Goal: Information Seeking & Learning: Learn about a topic

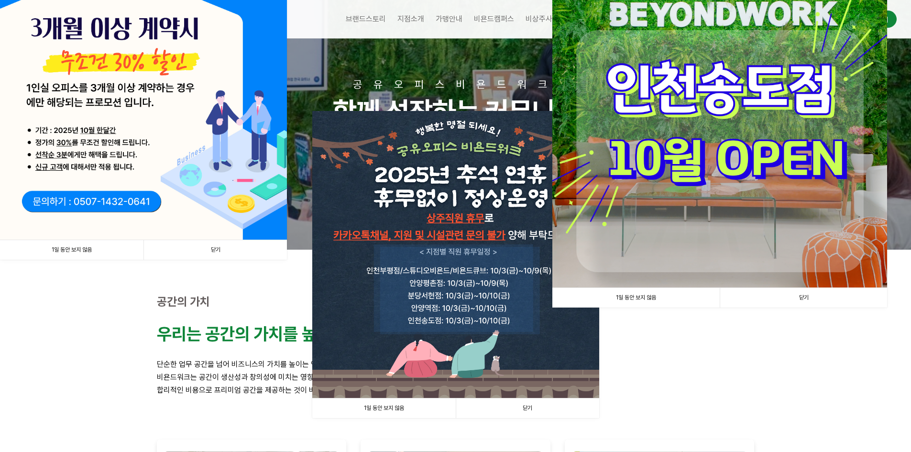
scroll to position [48, 0]
click at [544, 361] on img at bounding box center [455, 253] width 287 height 287
click at [482, 250] on img at bounding box center [455, 253] width 287 height 287
click at [538, 411] on link "닫기" at bounding box center [527, 408] width 143 height 20
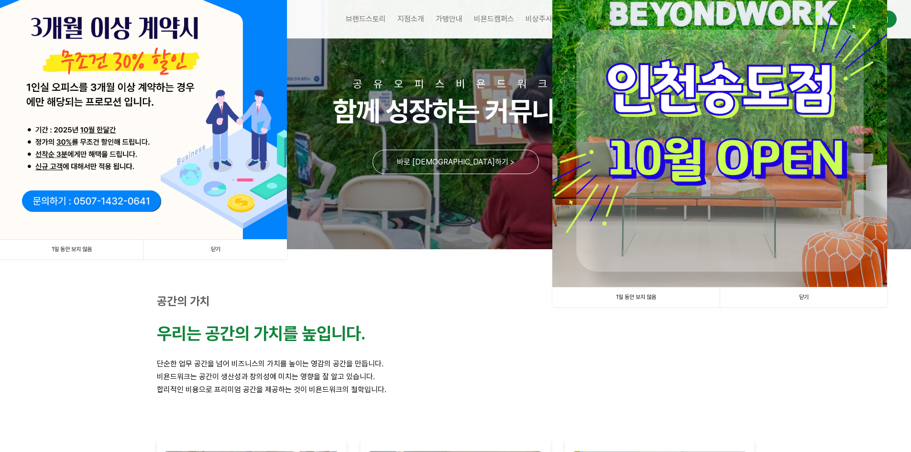
click at [240, 249] on link "닫기" at bounding box center [214, 250] width 143 height 20
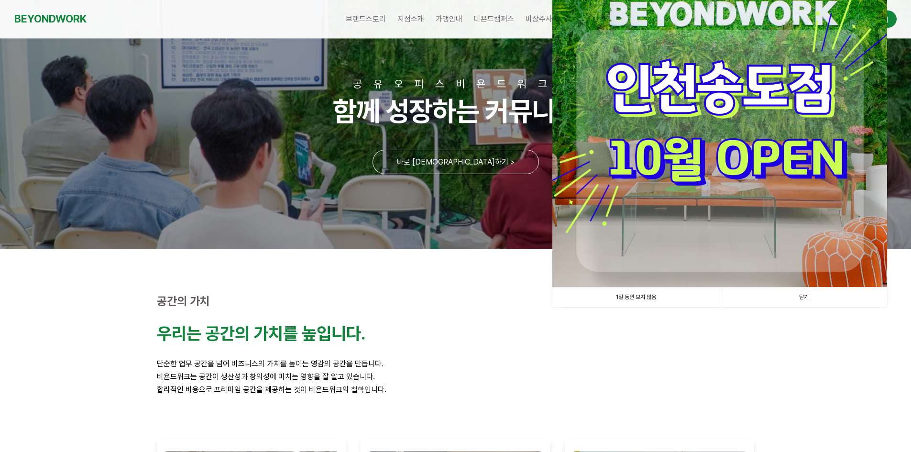
click at [834, 292] on link "닫기" at bounding box center [803, 297] width 167 height 20
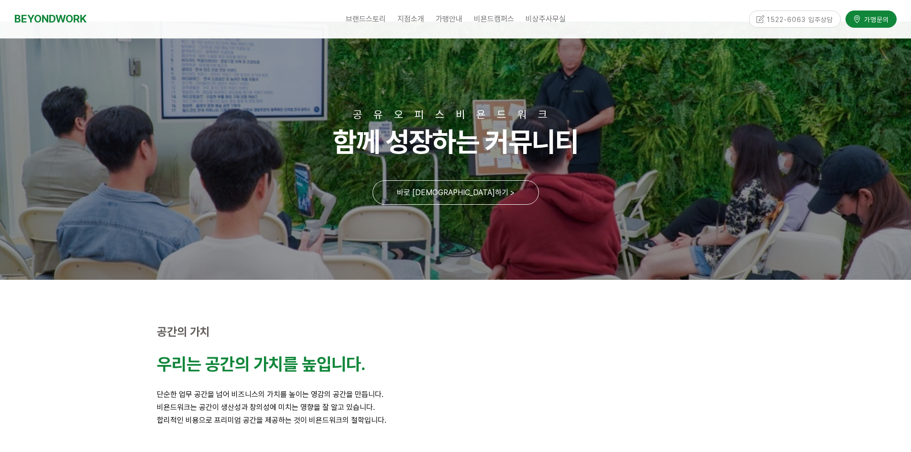
scroll to position [0, 0]
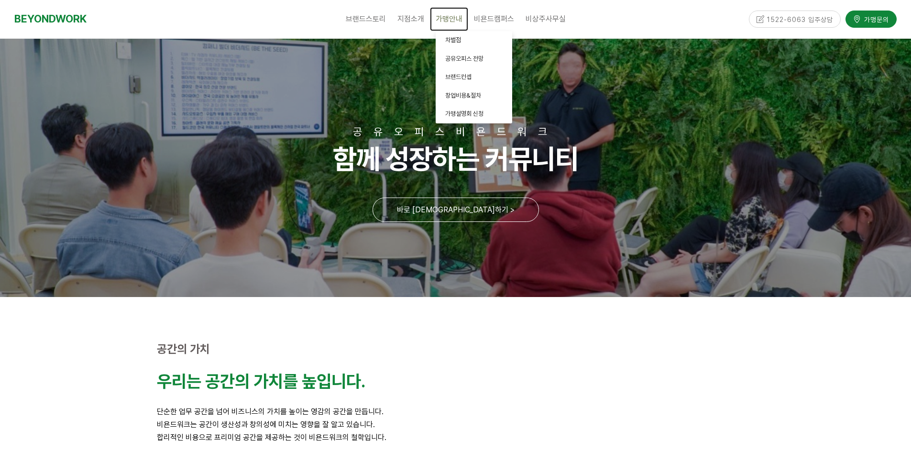
click at [452, 15] on span "가맹안내" at bounding box center [449, 18] width 27 height 9
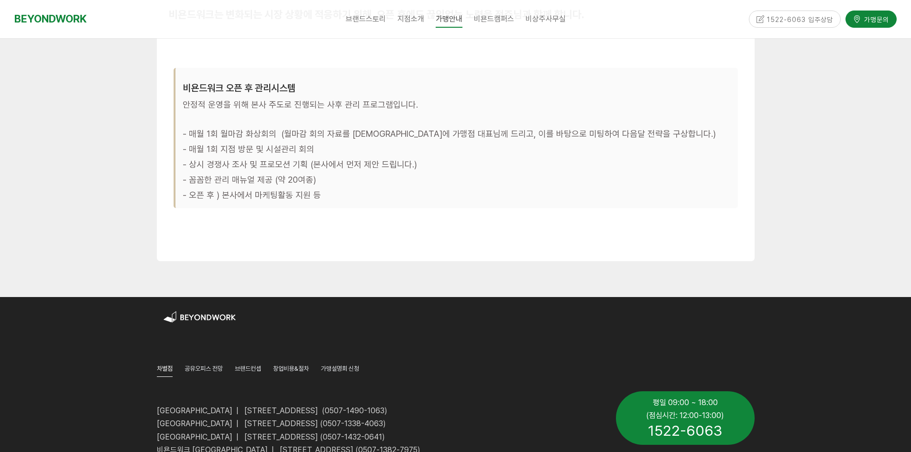
scroll to position [3052, 0]
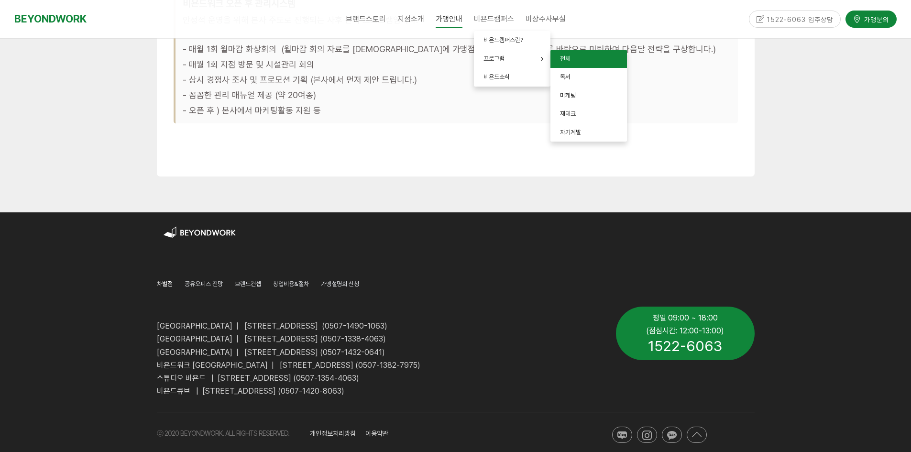
click at [577, 67] on link "전체" at bounding box center [588, 59] width 77 height 19
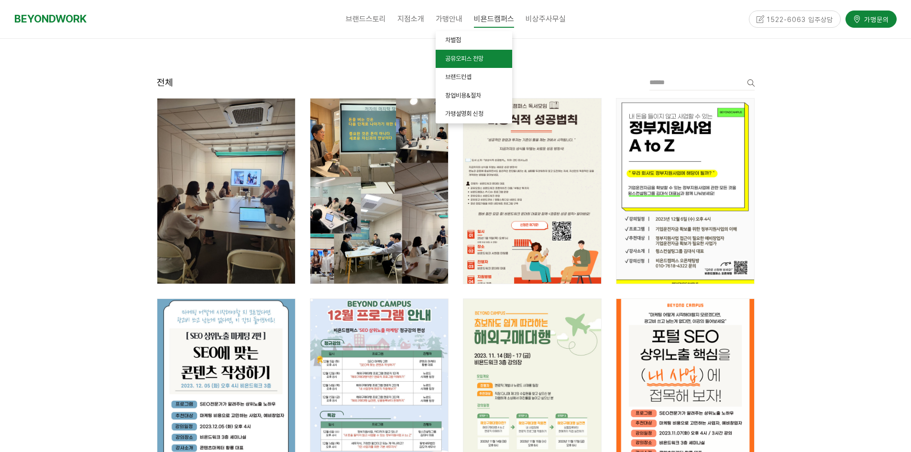
click at [458, 54] on link "공유오피스 전망" at bounding box center [474, 59] width 77 height 19
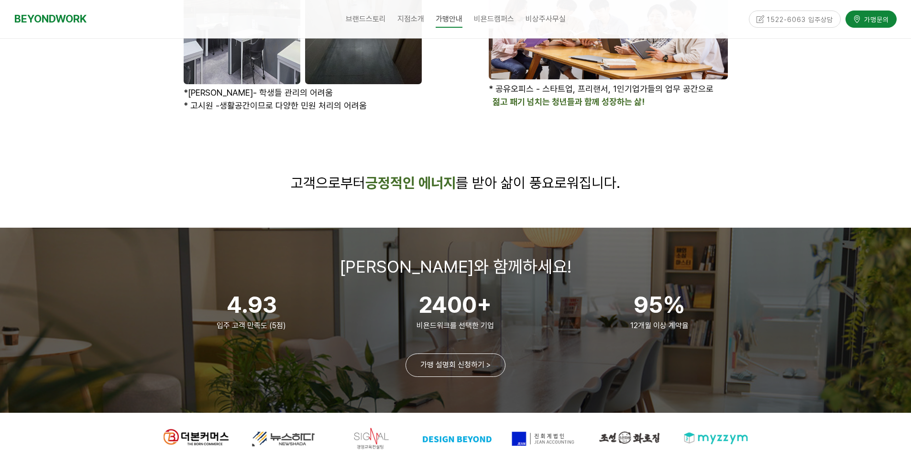
scroll to position [1462, 0]
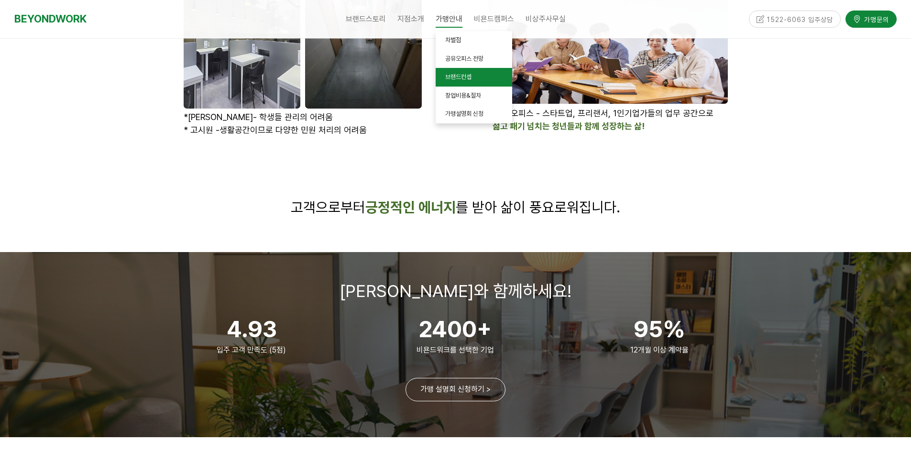
click at [466, 72] on link "브랜드컨셉" at bounding box center [474, 77] width 77 height 19
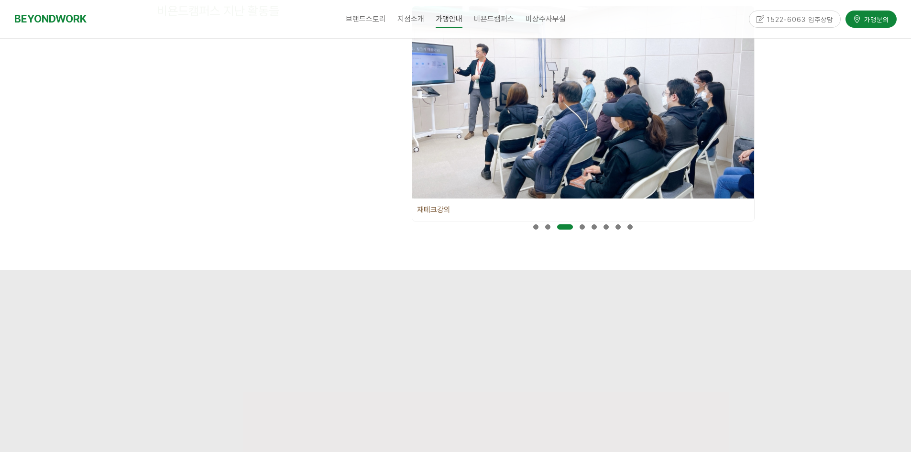
scroll to position [526, 0]
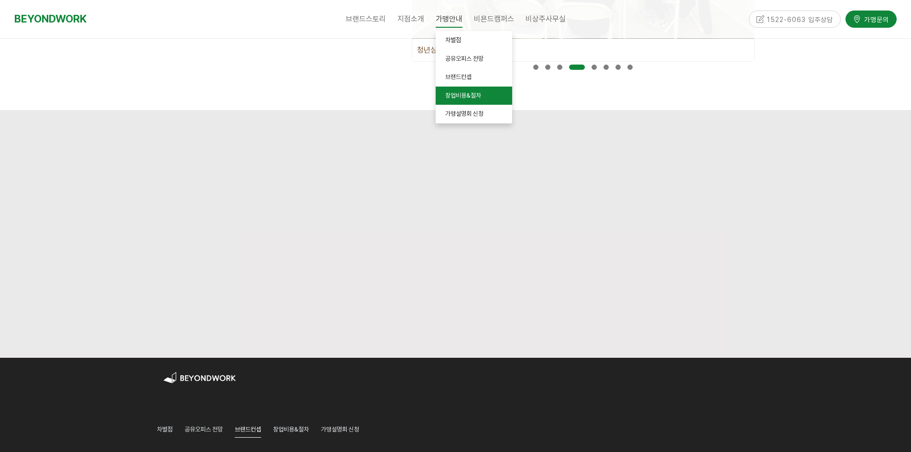
click at [469, 88] on link "창업비용&절차" at bounding box center [474, 96] width 77 height 19
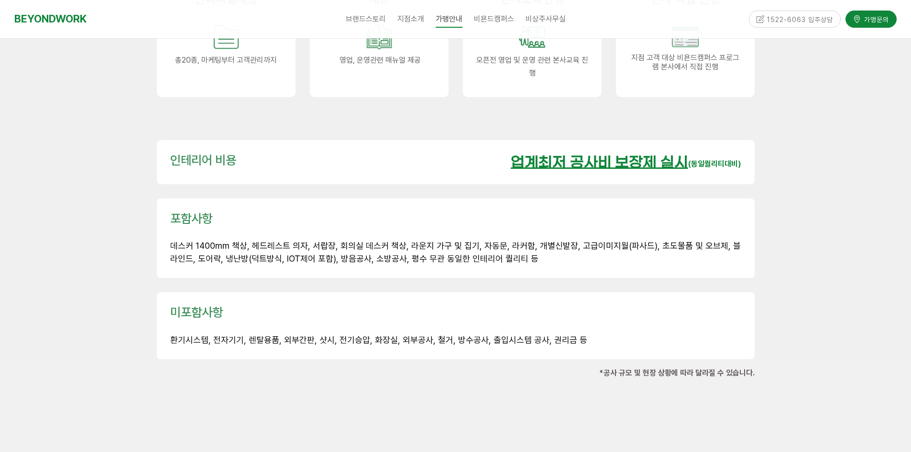
scroll to position [1387, 0]
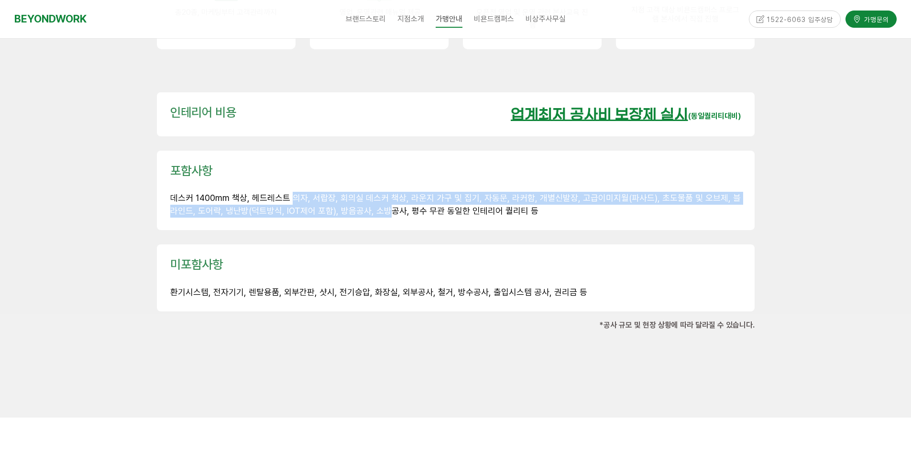
drag, startPoint x: 290, startPoint y: 179, endPoint x: 373, endPoint y: 185, distance: 82.9
click at [372, 193] on span "데스커 1400mm 책상, 헤드레스트 의자, 서랍장, 회의실 데스커 책상, 라운지 가구 및 집기, 자동문, 라커함, 개별신발장, 고급이미지월(…" at bounding box center [455, 204] width 570 height 23
click at [373, 193] on span "데스커 1400mm 책상, 헤드레스트 의자, 서랍장, 회의실 데스커 책상, 라운지 가구 및 집기, 자동문, 라커함, 개별신발장, 고급이미지월(…" at bounding box center [455, 204] width 570 height 23
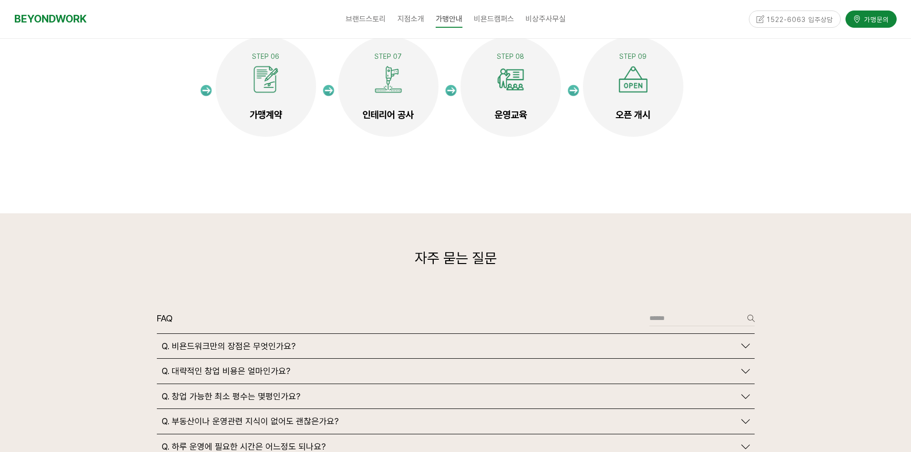
scroll to position [2247, 0]
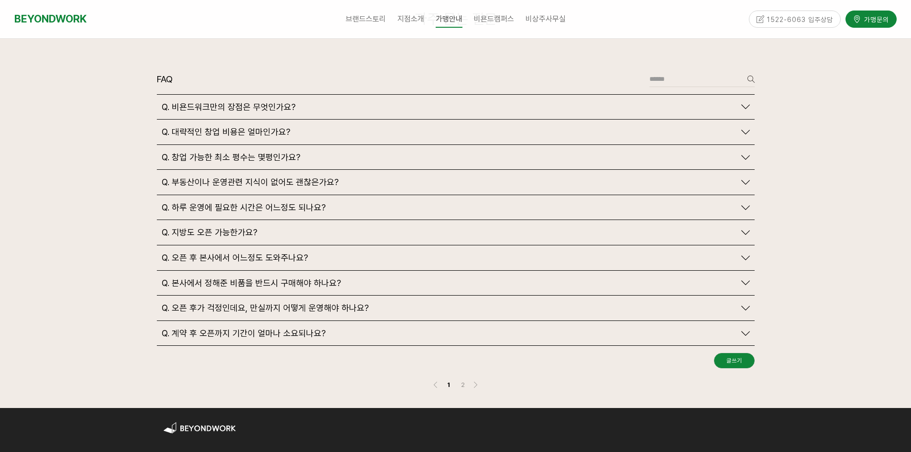
click at [229, 152] on span "Q. 창업 가능한 최소 평수는 몇평인가요?" at bounding box center [231, 157] width 139 height 11
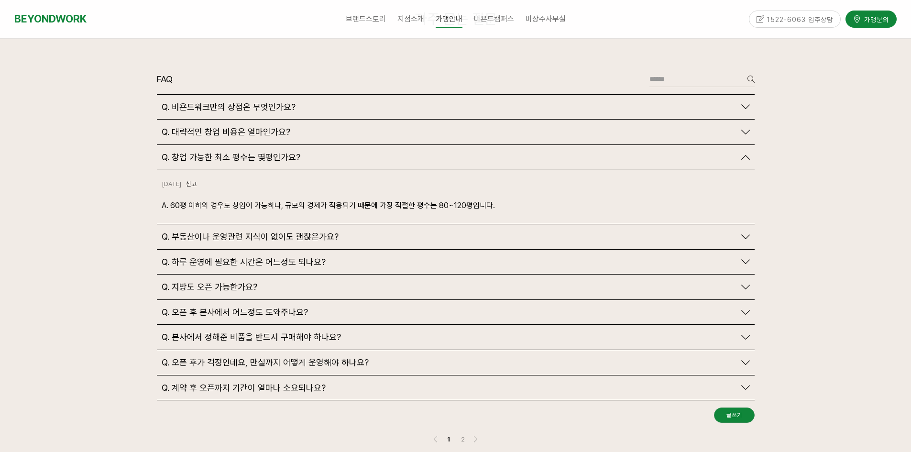
click at [244, 127] on span "Q. 대략적인 창업 비용은 얼마인가요?" at bounding box center [226, 132] width 129 height 11
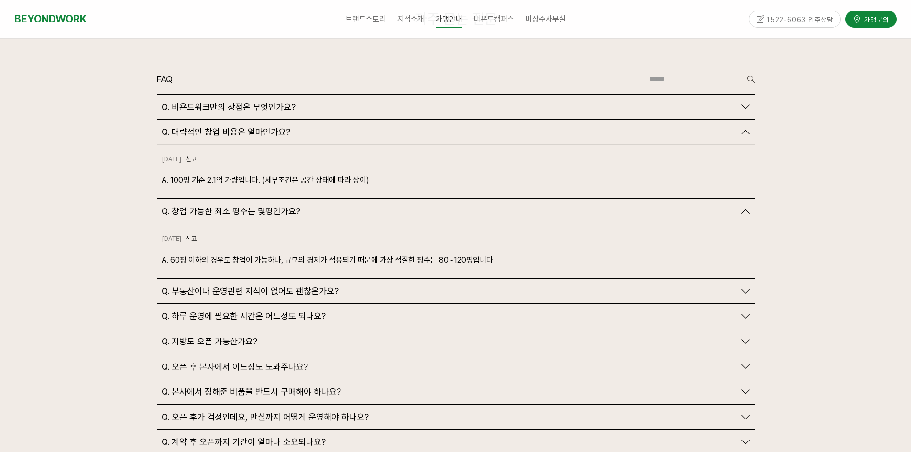
click at [263, 102] on span "Q. 비욘드워크만의 장점은 무엇인가요?" at bounding box center [229, 107] width 134 height 11
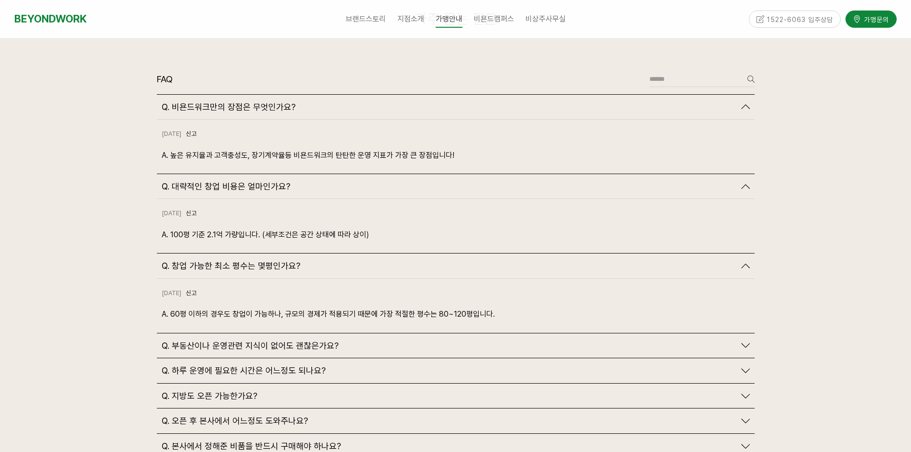
scroll to position [2295, 0]
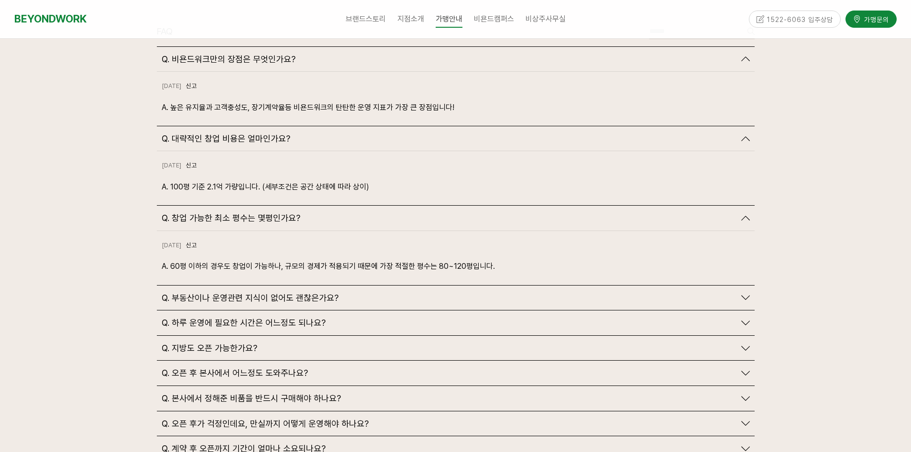
click at [299, 293] on span "Q. 부동산이나 운영관련 지식이 없어도 괜찮은가요?" at bounding box center [250, 298] width 177 height 11
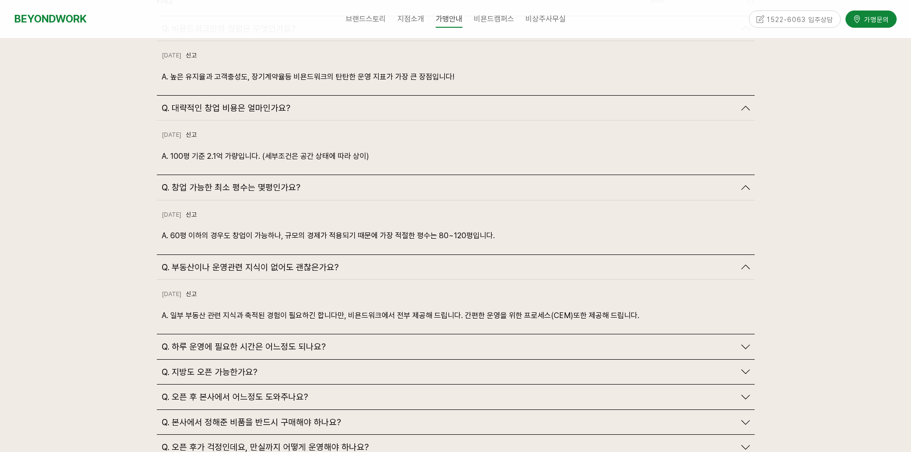
scroll to position [2343, 0]
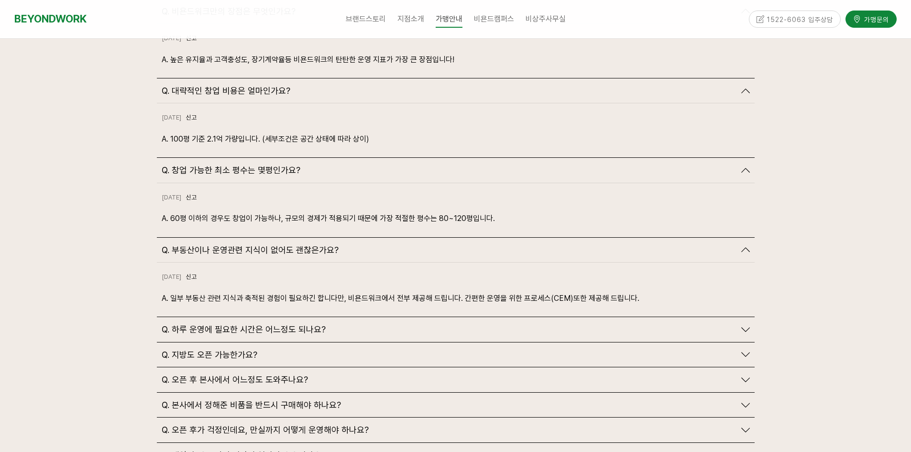
click at [290, 324] on span "Q. 하루 운영에 필요한 시간은 어느정도 되나요?" at bounding box center [244, 329] width 164 height 11
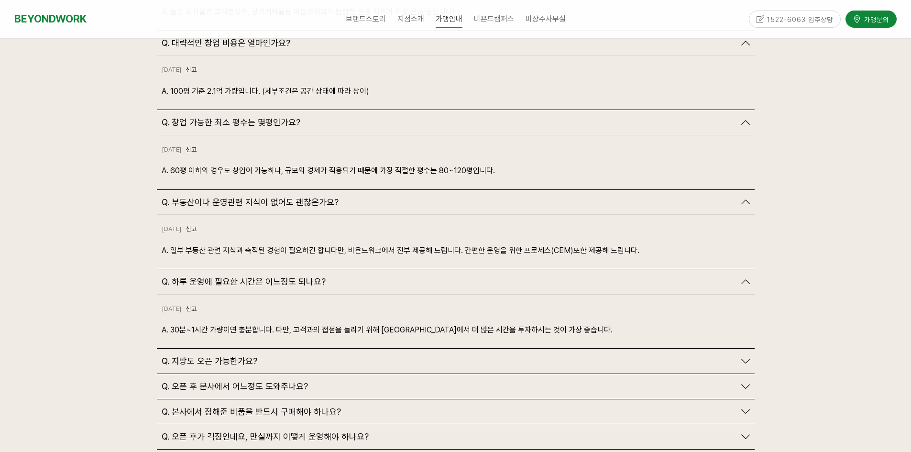
click at [290, 356] on div "Q. 지방도 오픈 가능한가요?" at bounding box center [449, 361] width 574 height 11
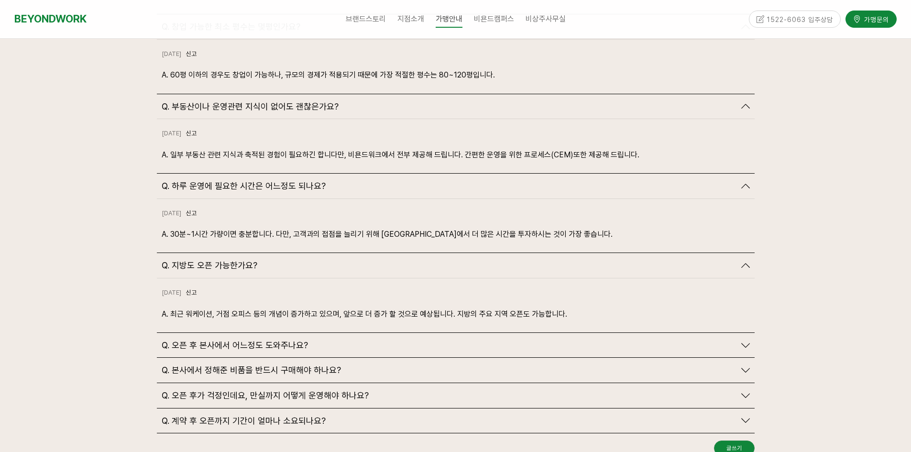
click at [292, 333] on div "Q. 오픈 후 본사에서 어느정도 도와주나요?" at bounding box center [456, 345] width 598 height 25
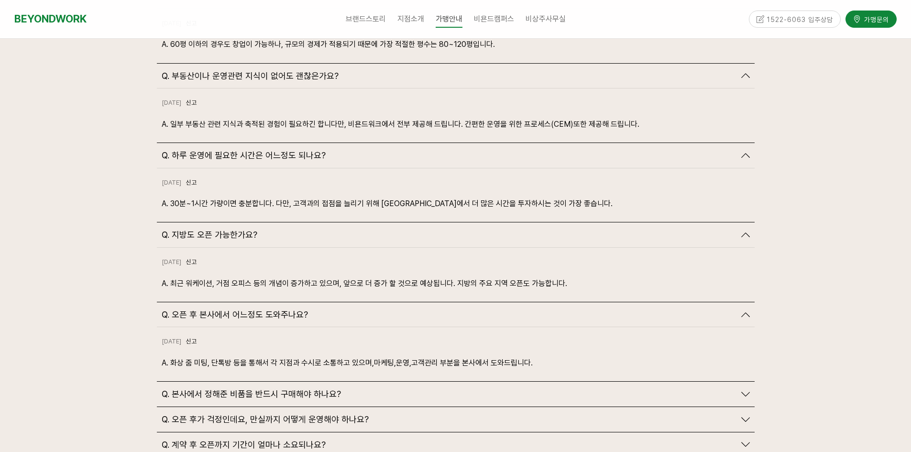
scroll to position [2534, 0]
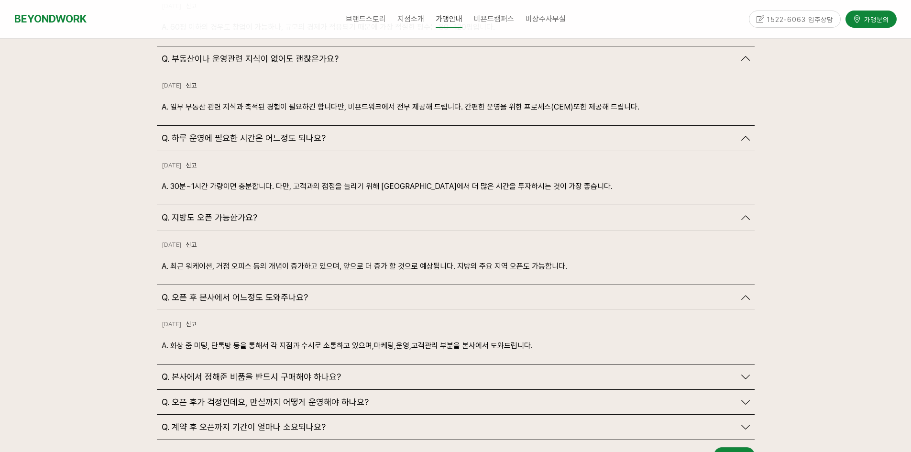
click at [288, 372] on span "Q. 본사에서 정해준 비품을 반드시 구매해야 하나요?" at bounding box center [251, 377] width 179 height 11
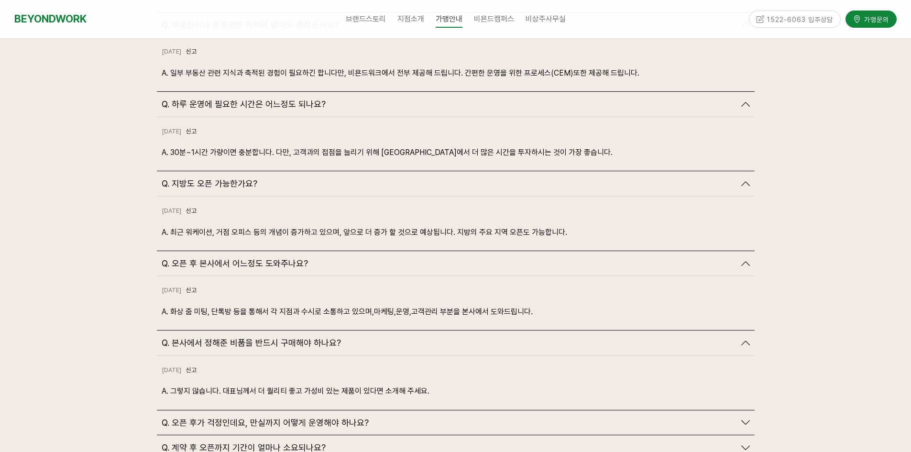
scroll to position [2630, 0]
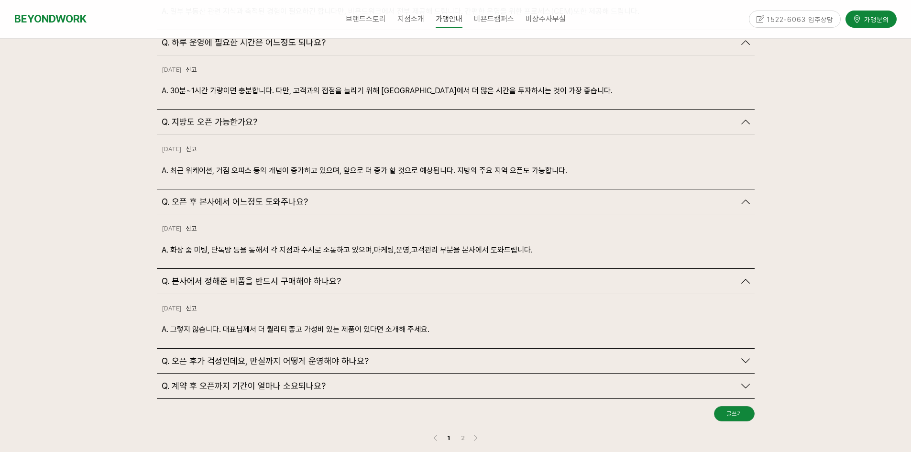
click at [293, 351] on div "Q. 오픈 후가 걱정인데요, 만실까지 어떻게 운영해야 하나요?" at bounding box center [456, 361] width 598 height 25
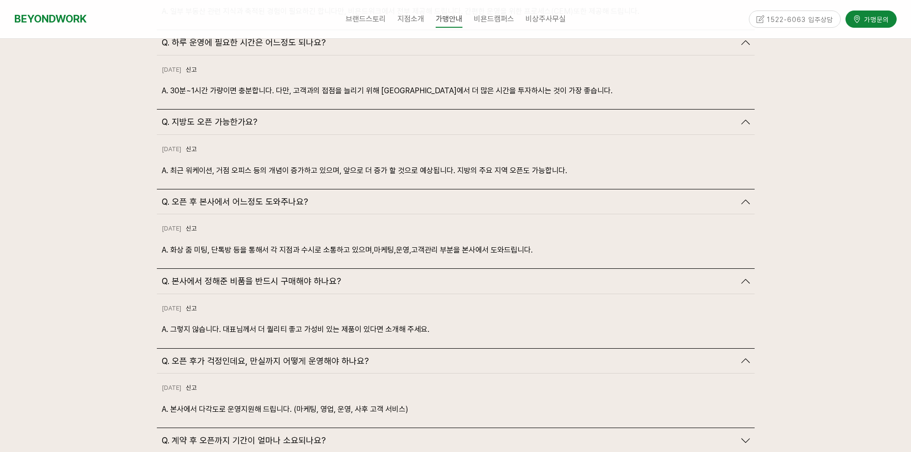
click at [318, 435] on span "Q. 계약 후 오픈까지 기간이 얼마나 소요되나요?" at bounding box center [244, 440] width 164 height 11
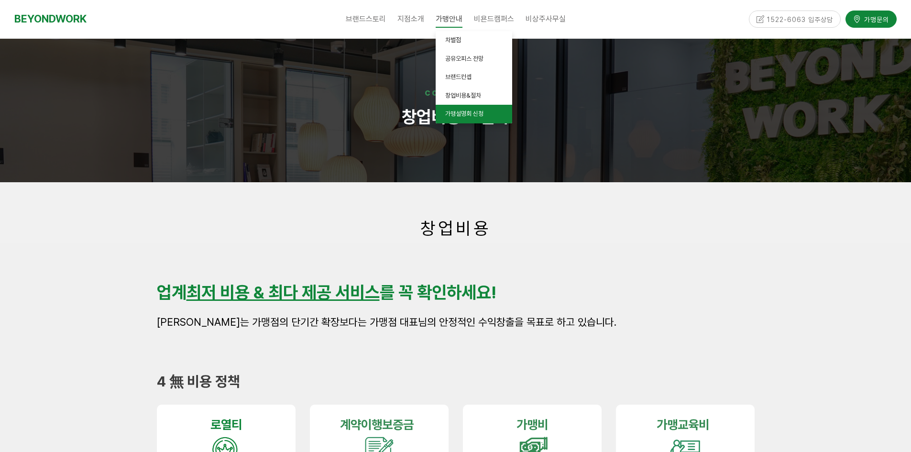
scroll to position [48, 0]
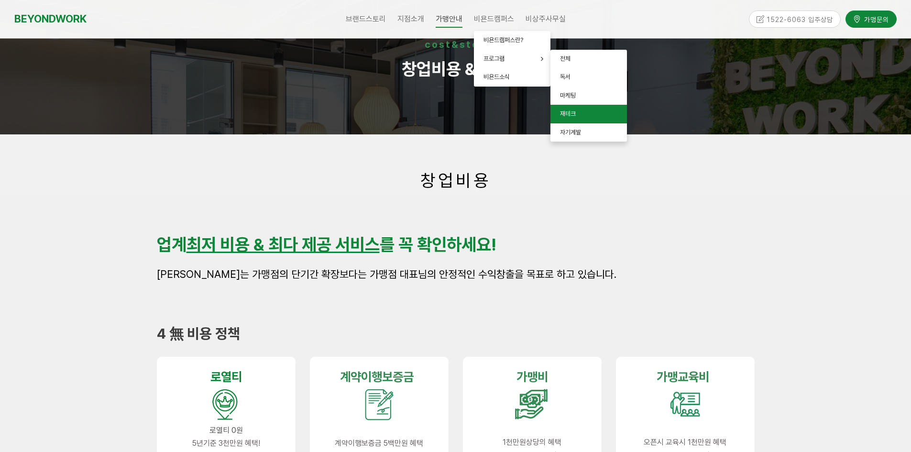
click at [583, 116] on link "재테크" at bounding box center [588, 114] width 77 height 19
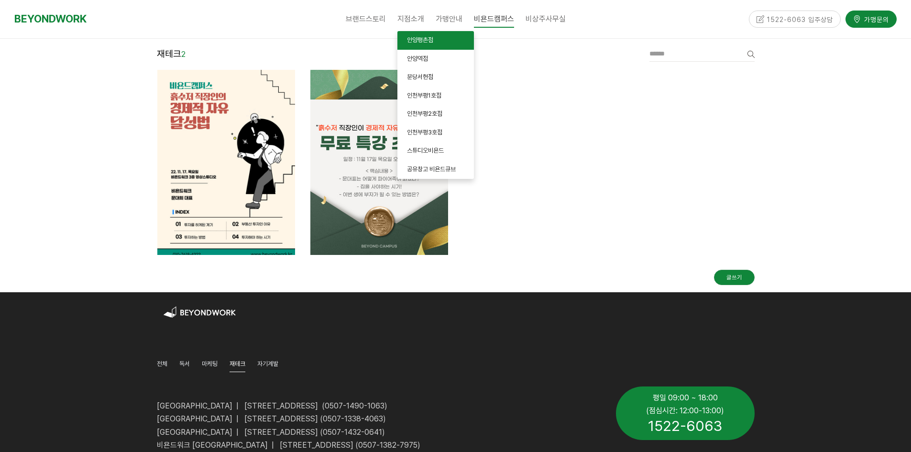
click at [421, 45] on link "안양평촌점" at bounding box center [435, 40] width 77 height 19
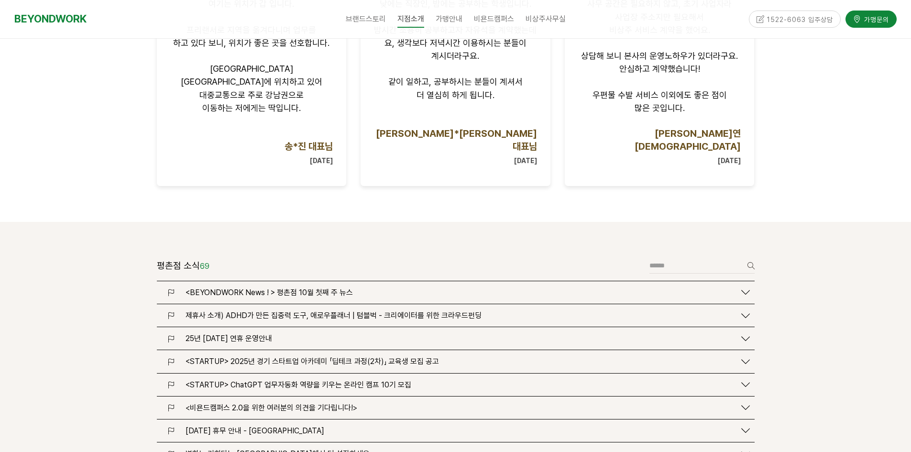
scroll to position [1052, 0]
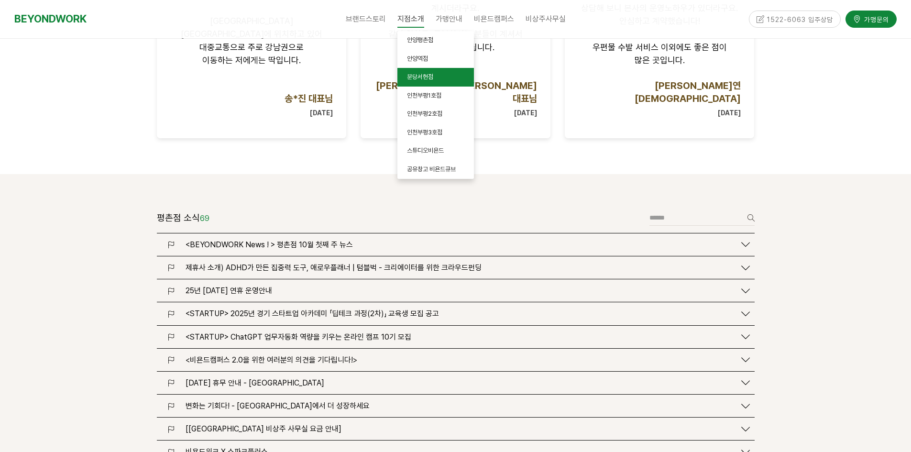
click at [426, 74] on span "분당서현점" at bounding box center [420, 76] width 26 height 7
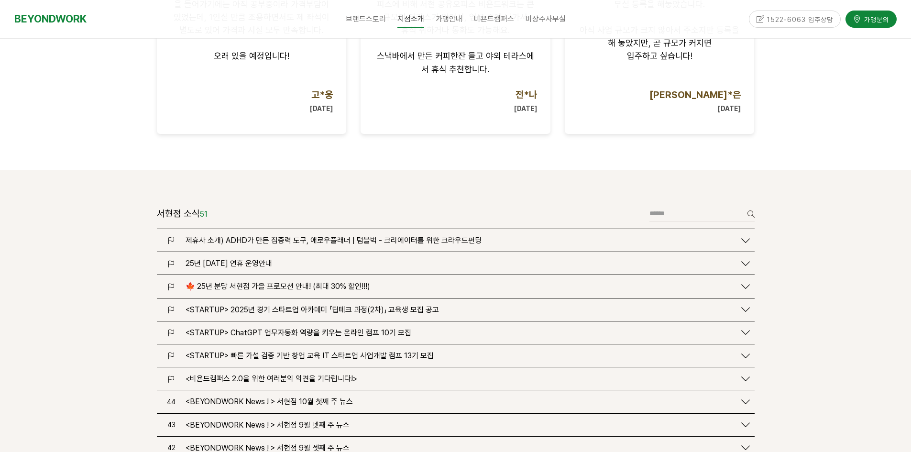
scroll to position [1004, 0]
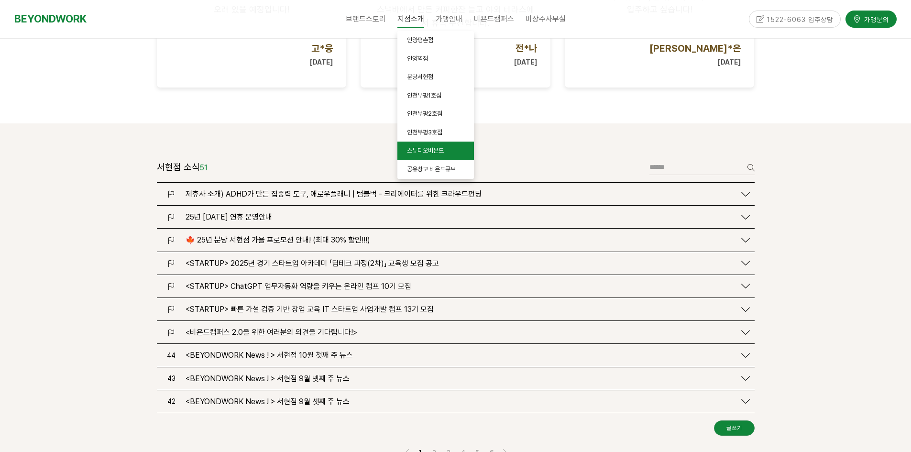
click at [443, 151] on span "스튜디오비욘드" at bounding box center [425, 150] width 37 height 7
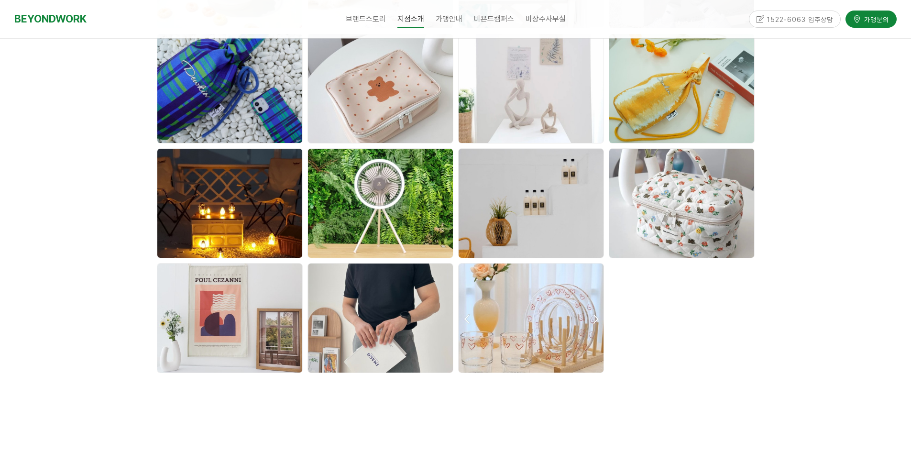
scroll to position [2678, 0]
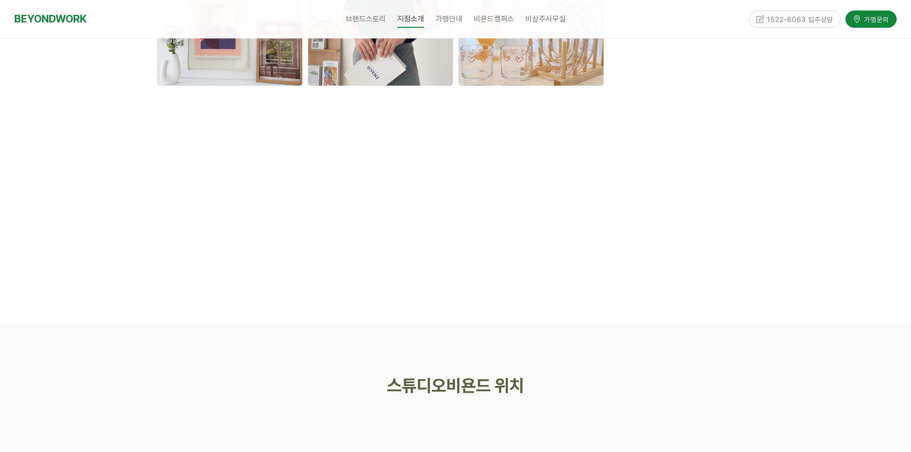
drag, startPoint x: 260, startPoint y: 342, endPoint x: 329, endPoint y: 362, distance: 72.2
click at [260, 342] on div at bounding box center [456, 348] width 612 height 48
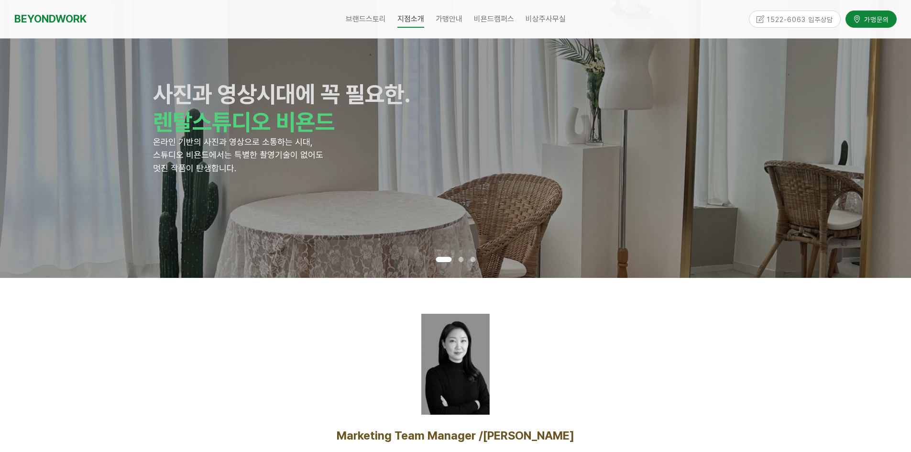
scroll to position [0, 0]
